Goal: Information Seeking & Learning: Learn about a topic

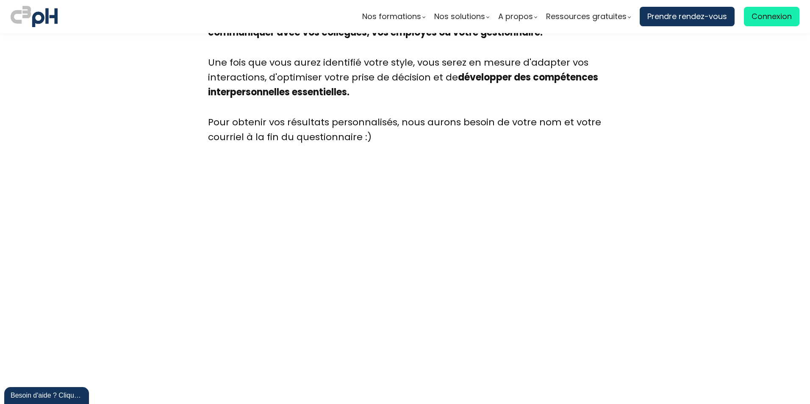
scroll to position [2243, 0]
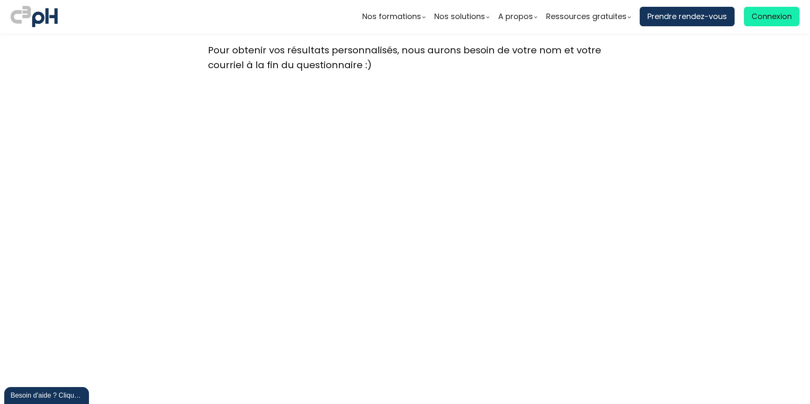
scroll to position [2285, 0]
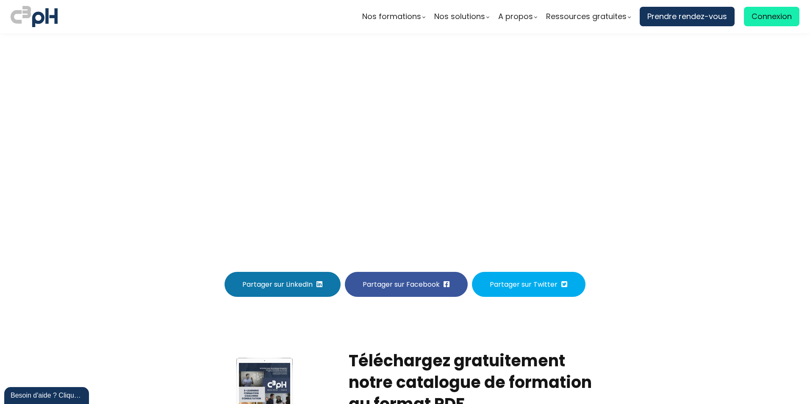
scroll to position [2303, 0]
